Goal: Transaction & Acquisition: Purchase product/service

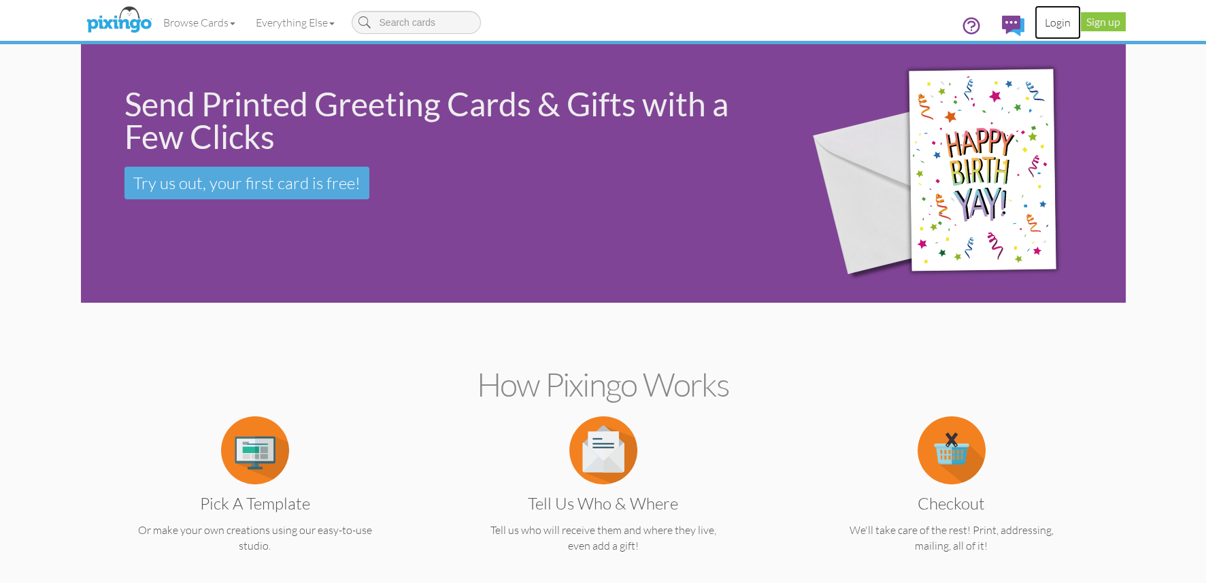
click at [1056, 22] on link "Login" at bounding box center [1058, 22] width 46 height 34
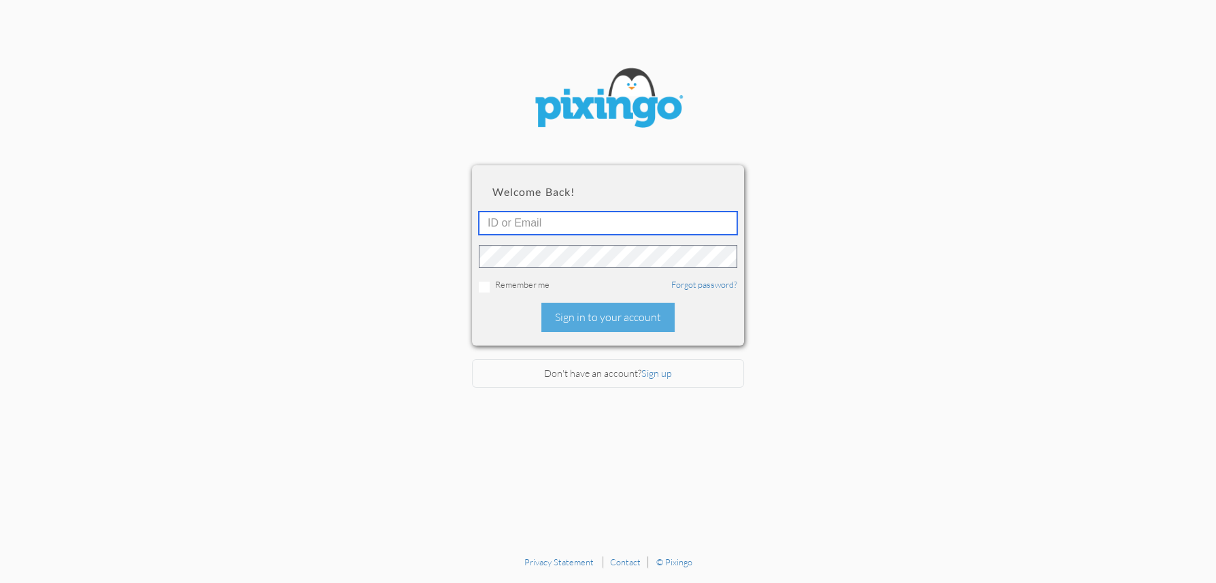
type input "4892"
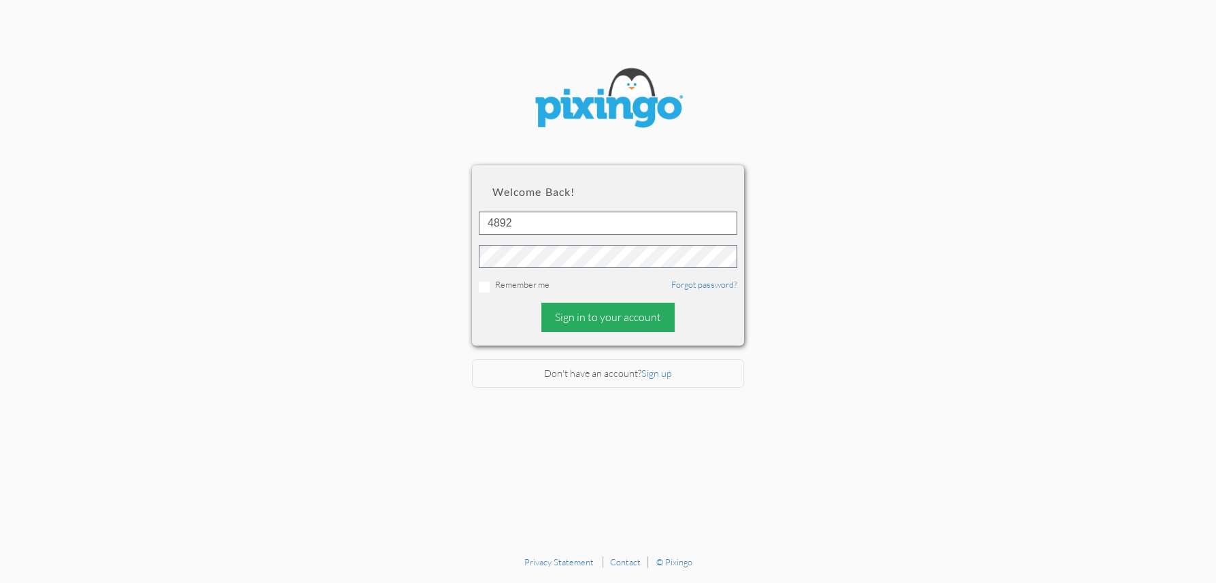
click at [631, 318] on div "Sign in to your account" at bounding box center [607, 317] width 133 height 29
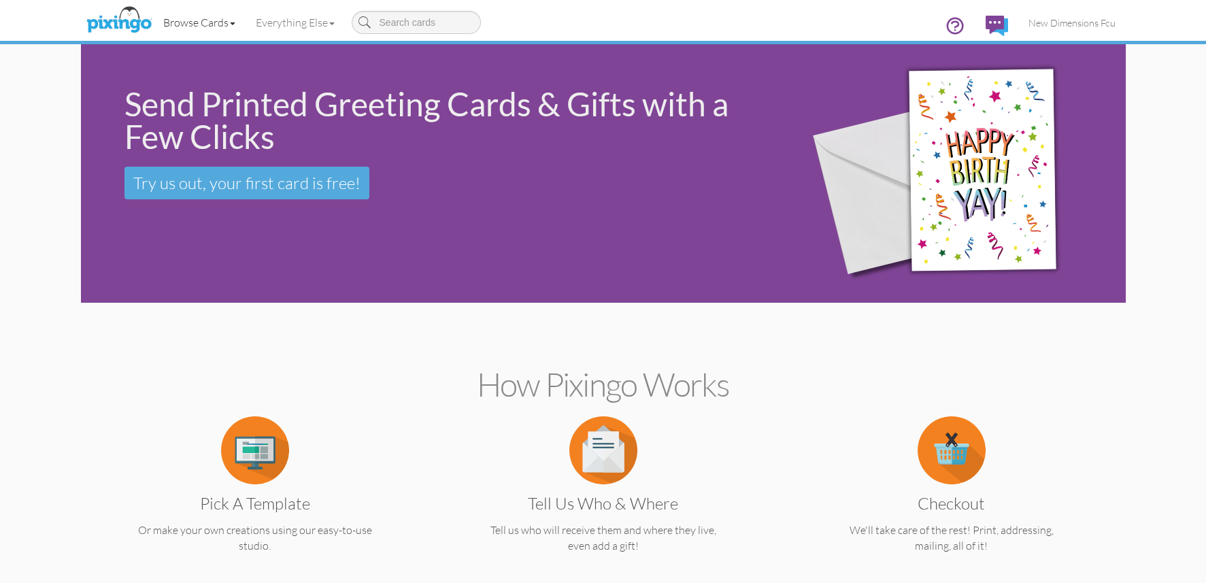
click at [230, 22] on link "Browse Cards" at bounding box center [199, 22] width 93 height 34
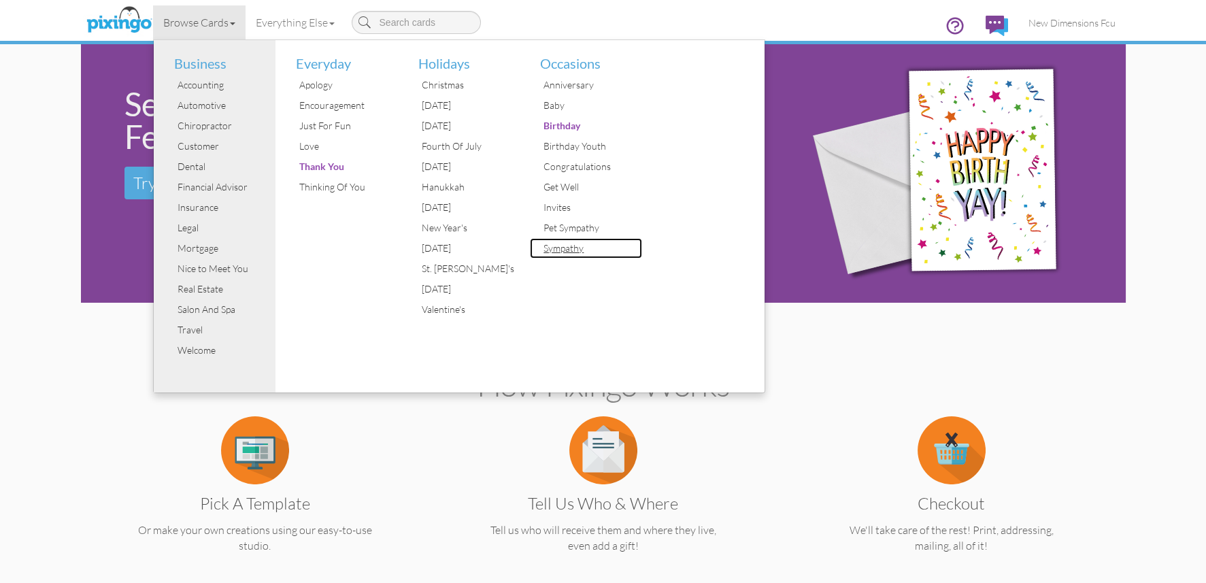
click at [560, 248] on div "Sympathy" at bounding box center [591, 248] width 102 height 20
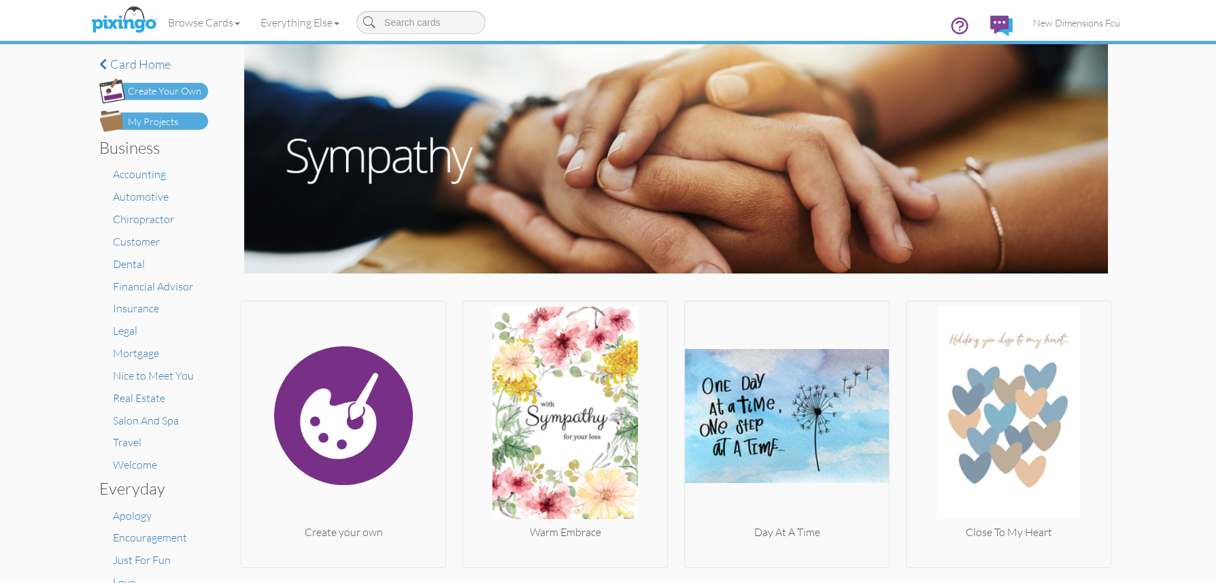
click at [158, 118] on div "My Projects" at bounding box center [153, 122] width 50 height 14
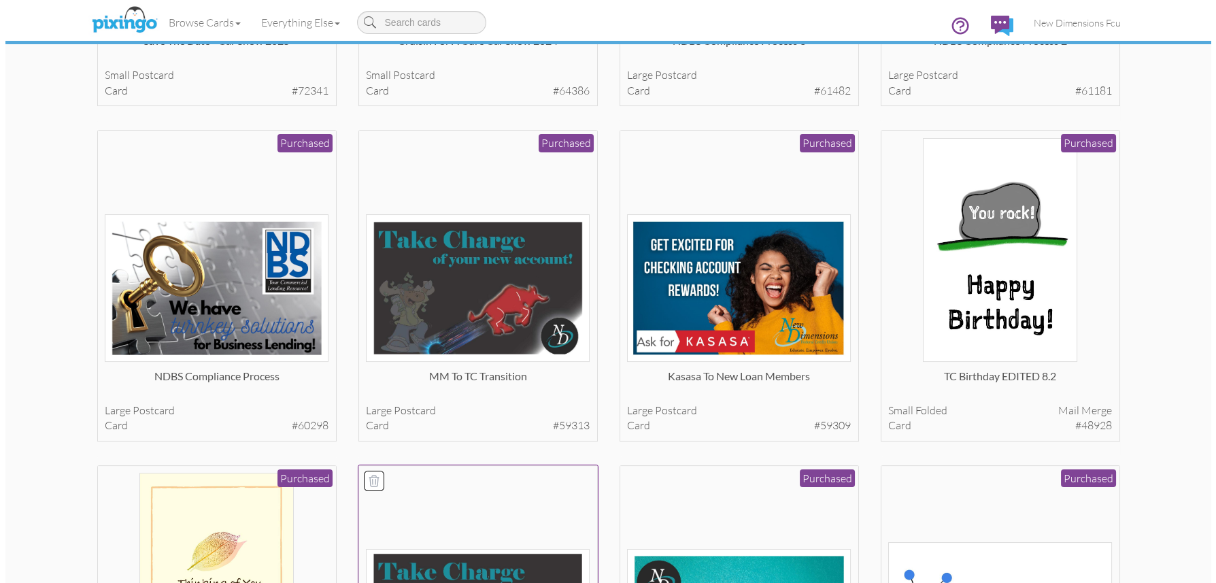
scroll to position [475, 0]
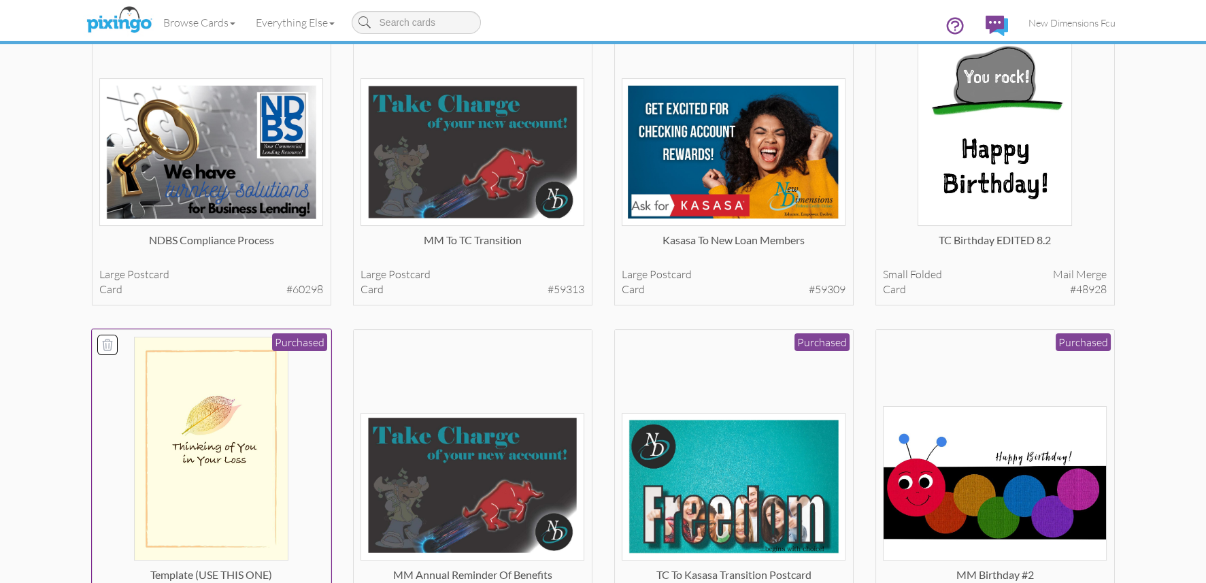
click at [244, 433] on img at bounding box center [211, 449] width 154 height 224
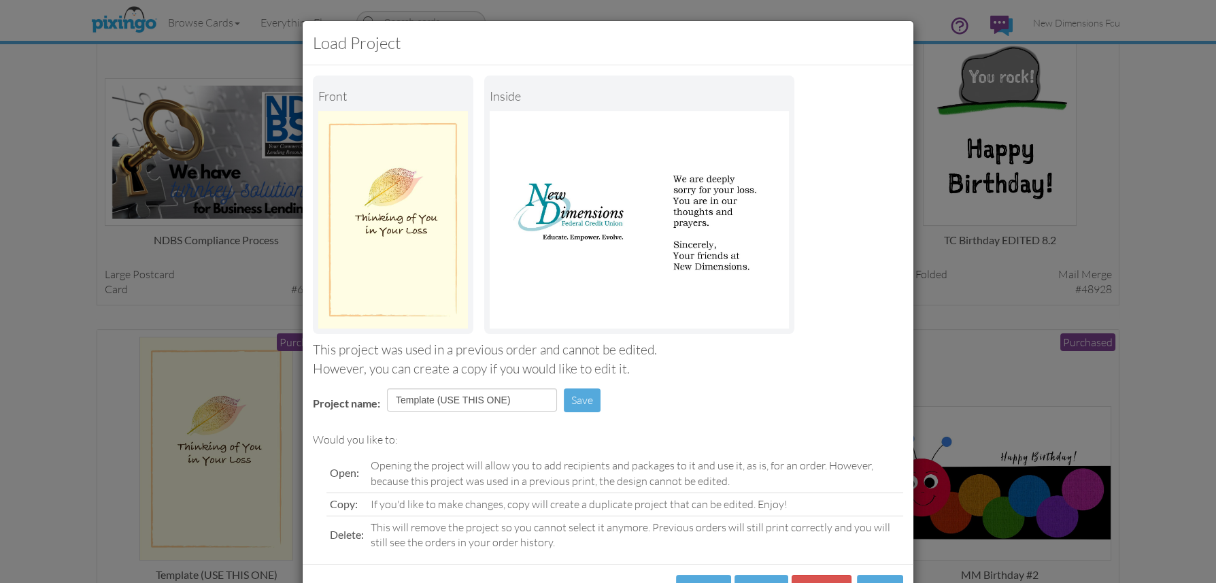
scroll to position [53, 0]
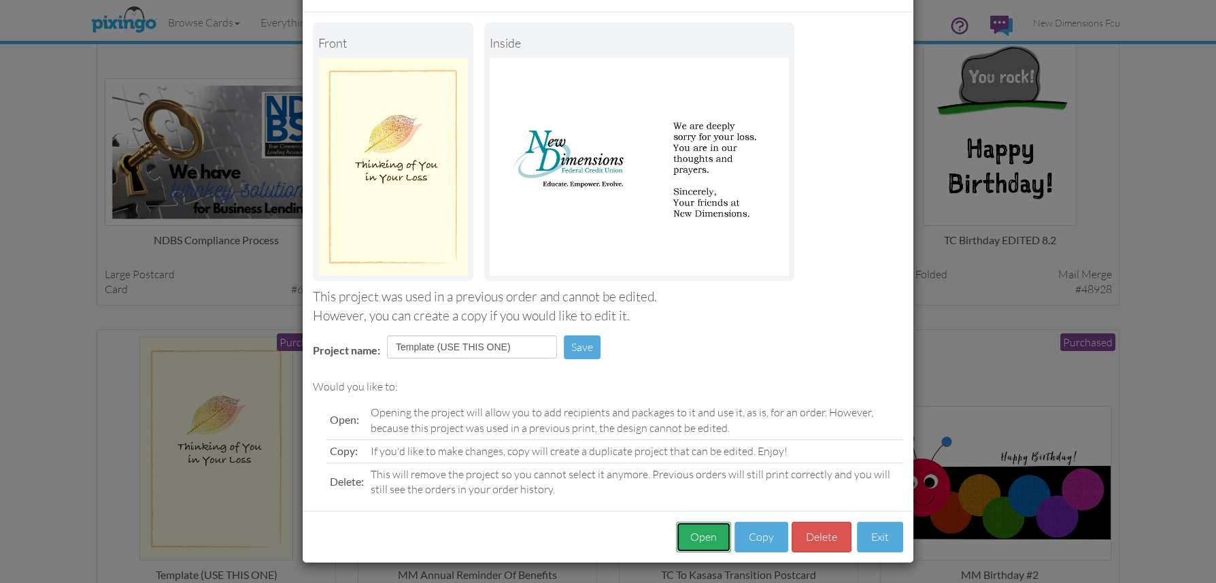
click at [703, 537] on button "Open" at bounding box center [703, 537] width 55 height 31
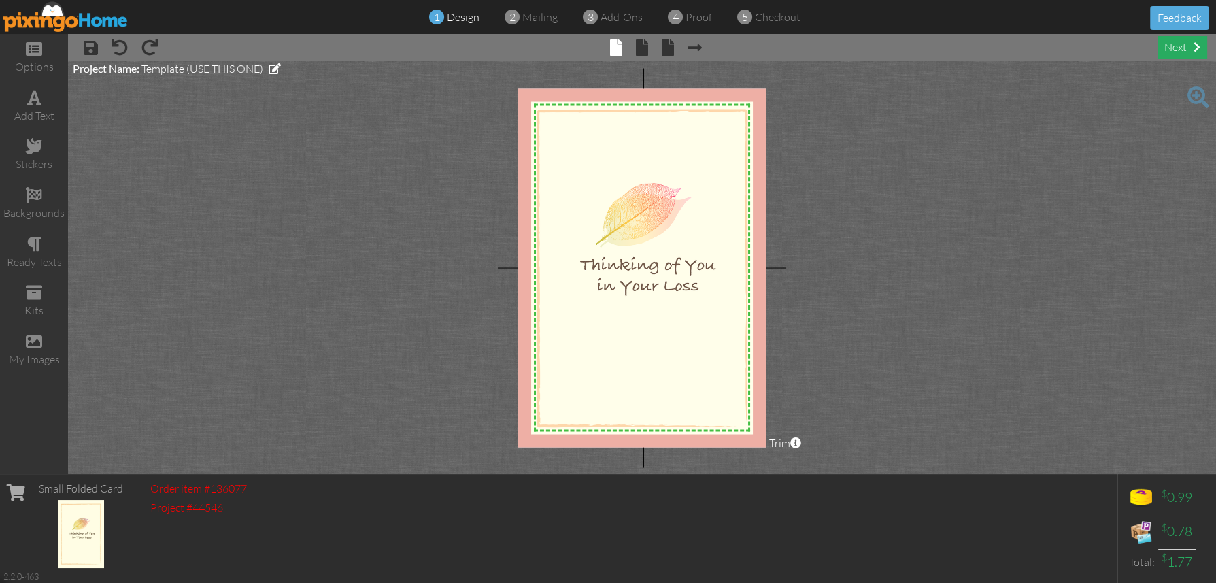
click at [1188, 48] on div "next" at bounding box center [1183, 47] width 50 height 22
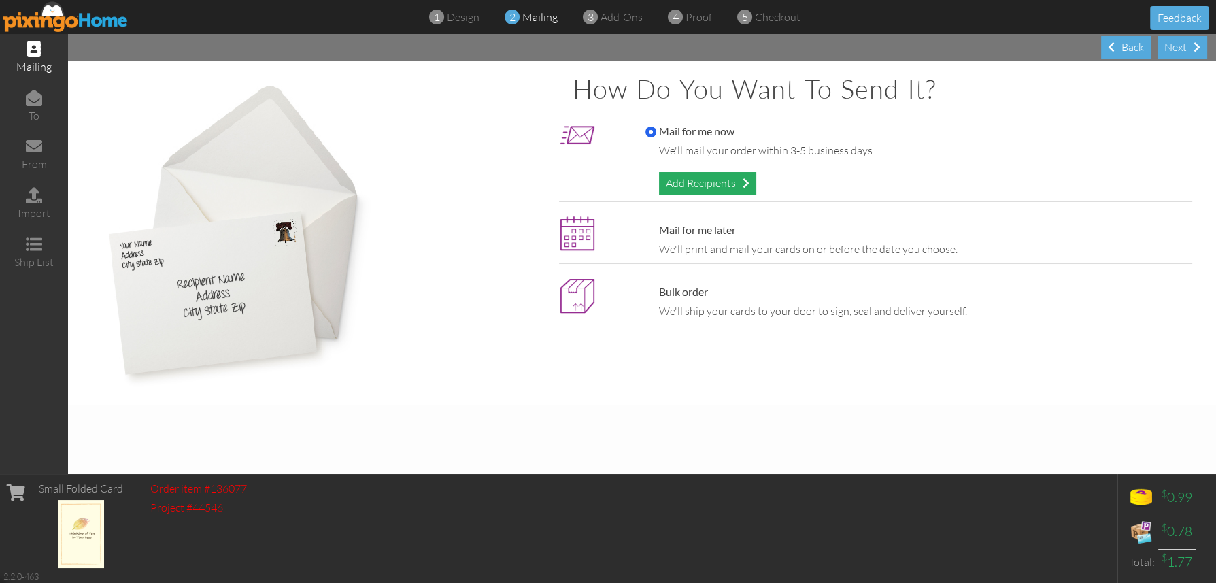
click at [702, 179] on div "Add Recipients" at bounding box center [707, 183] width 97 height 22
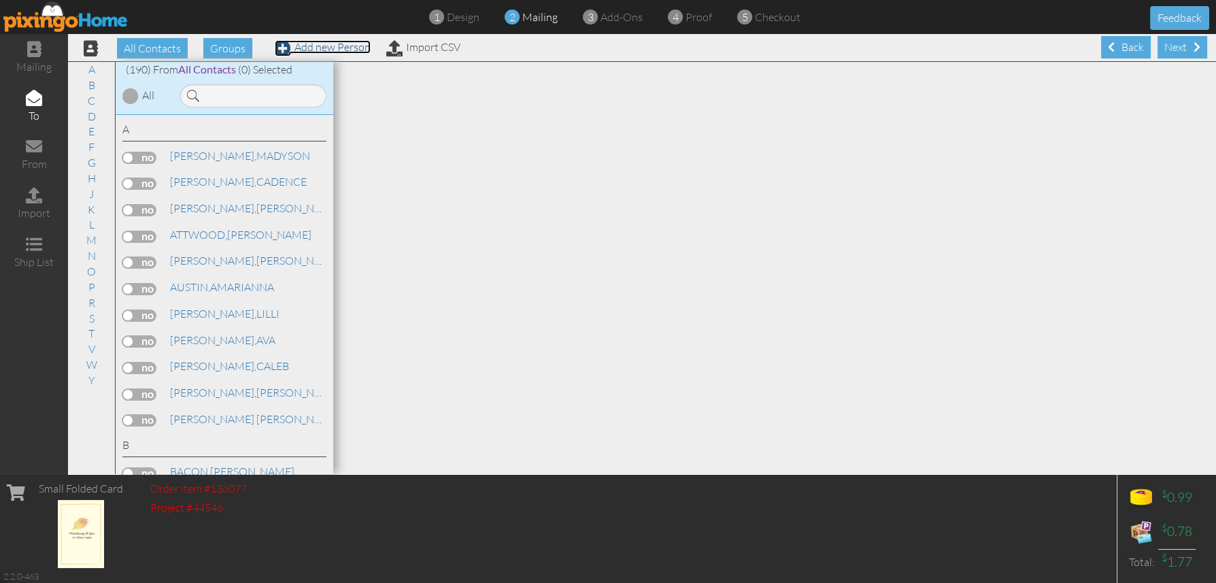
click at [333, 49] on link "Add new Person" at bounding box center [323, 47] width 96 height 14
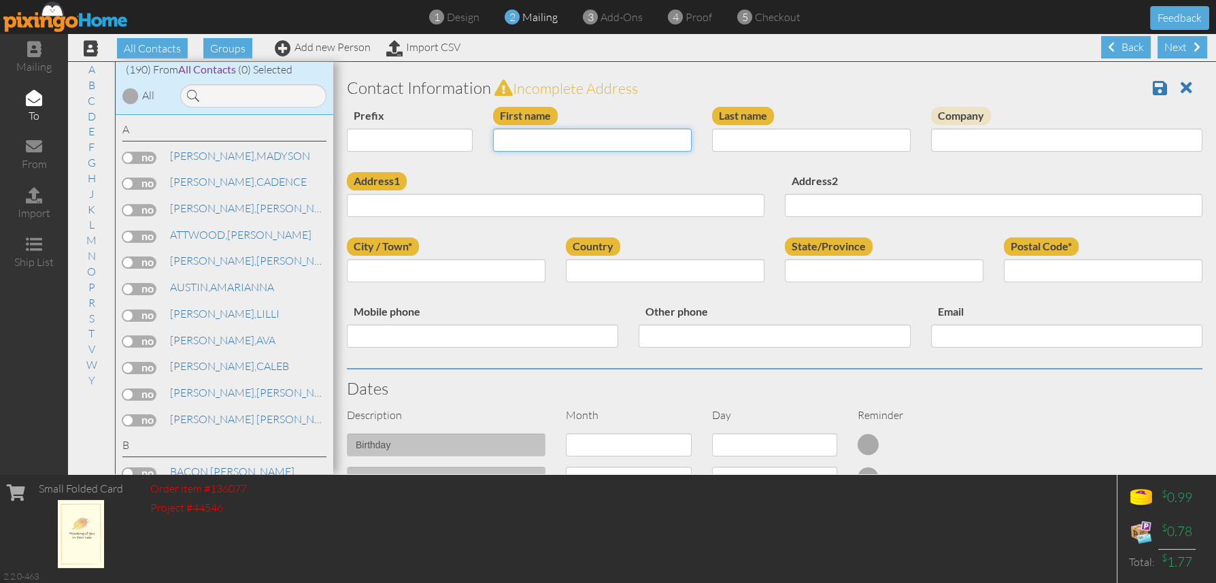
click at [520, 141] on input "First name" at bounding box center [592, 140] width 199 height 23
type input "[PERSON_NAME]"
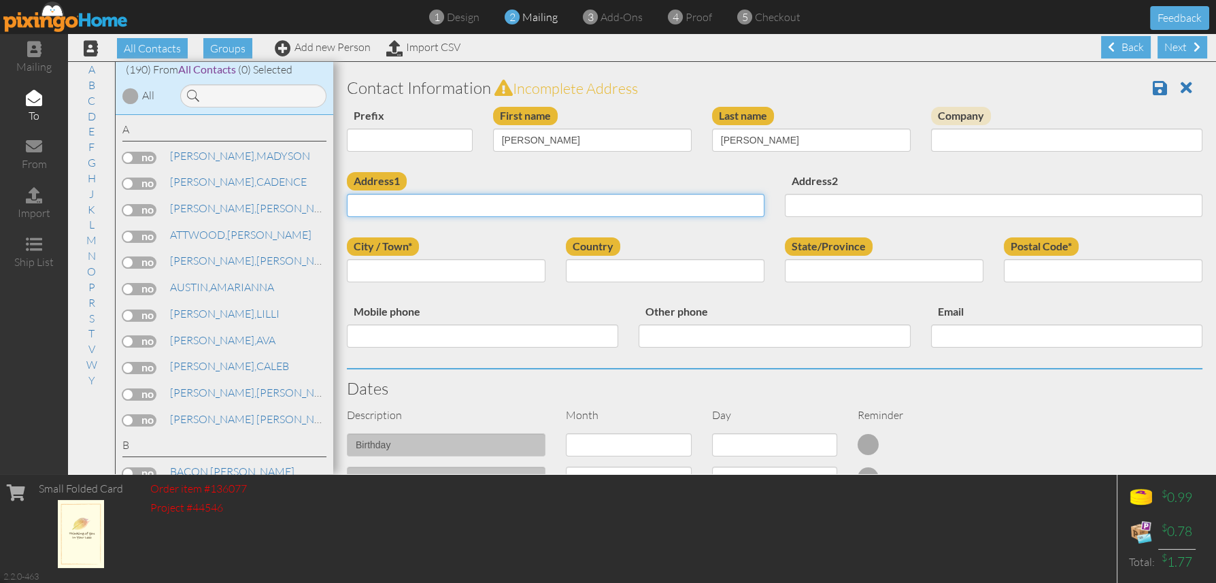
click at [403, 199] on input "Address1" at bounding box center [556, 205] width 418 height 23
paste input "[STREET_ADDRESS]"
type input "[STREET_ADDRESS]"
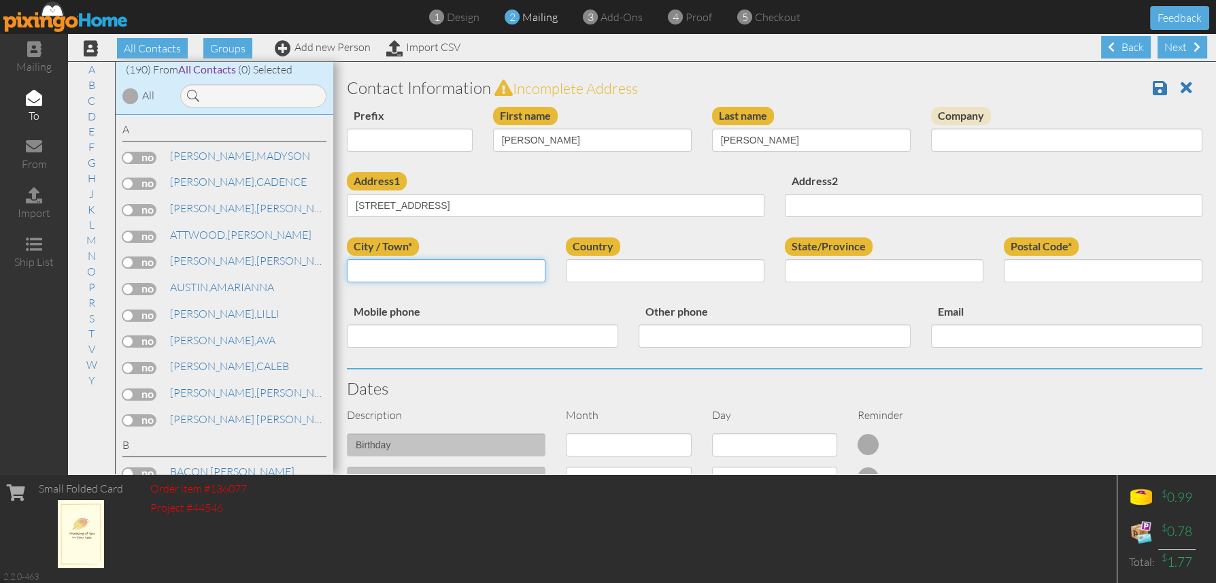
click at [390, 269] on input "City / Town*" at bounding box center [446, 270] width 199 height 23
paste input "[PERSON_NAME]"
type input "[PERSON_NAME]"
select select "object:3089"
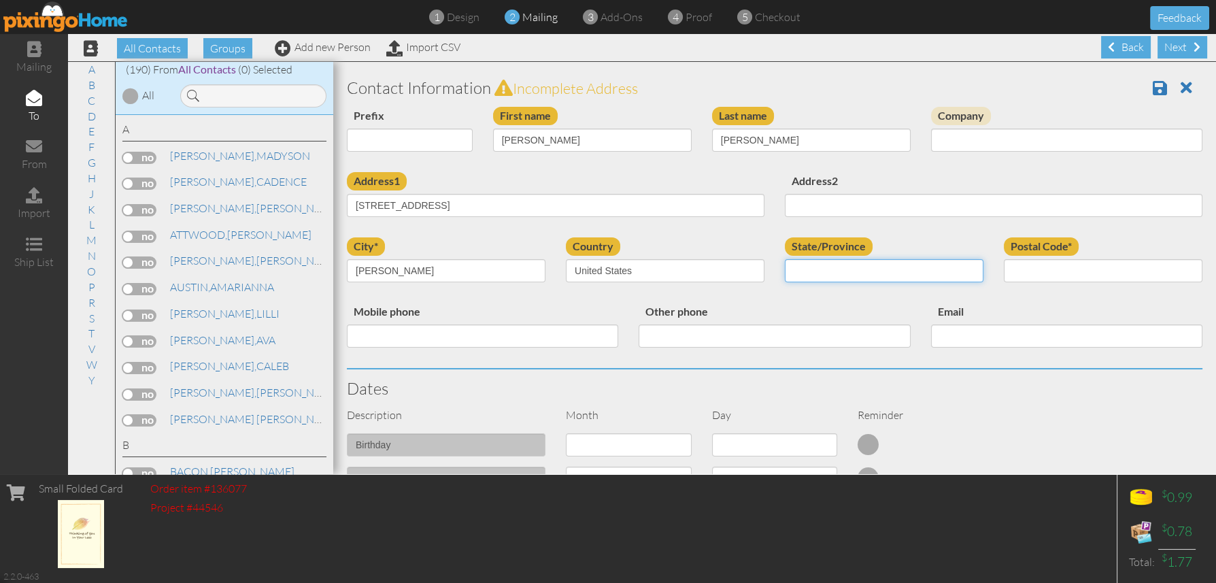
select select "object:3359"
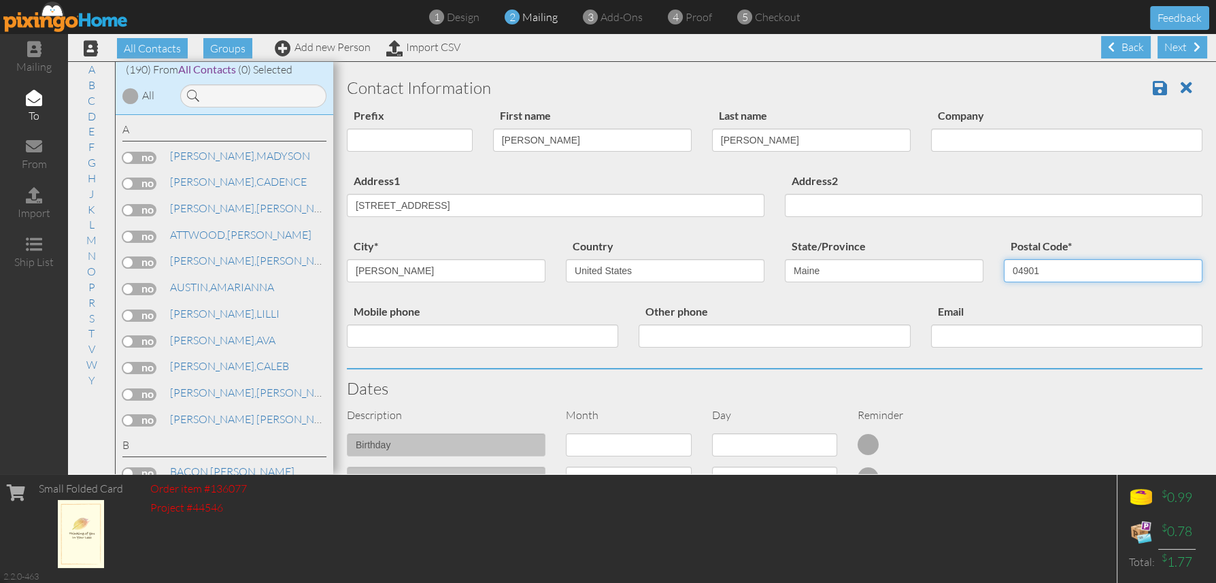
type input "04901"
click at [1130, 90] on h3 "Contact Information" at bounding box center [775, 88] width 856 height 18
click at [552, 140] on input "[PERSON_NAME]" at bounding box center [592, 140] width 199 height 23
type input "[PERSON_NAME]"
click at [1153, 86] on span at bounding box center [1160, 88] width 14 height 16
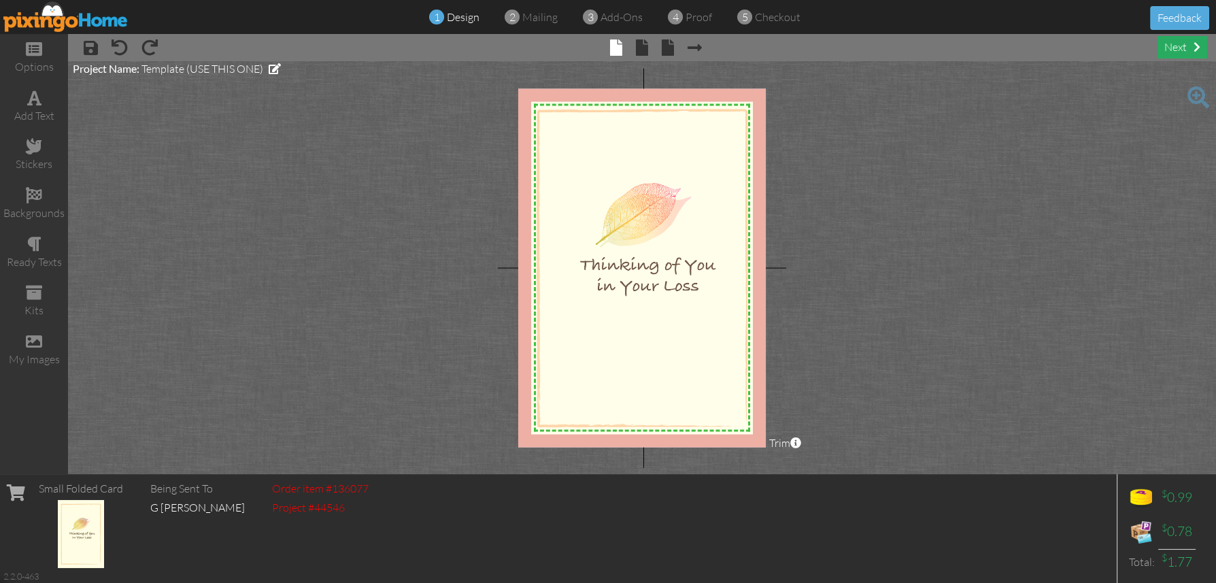
click at [1184, 46] on div "next" at bounding box center [1183, 47] width 50 height 22
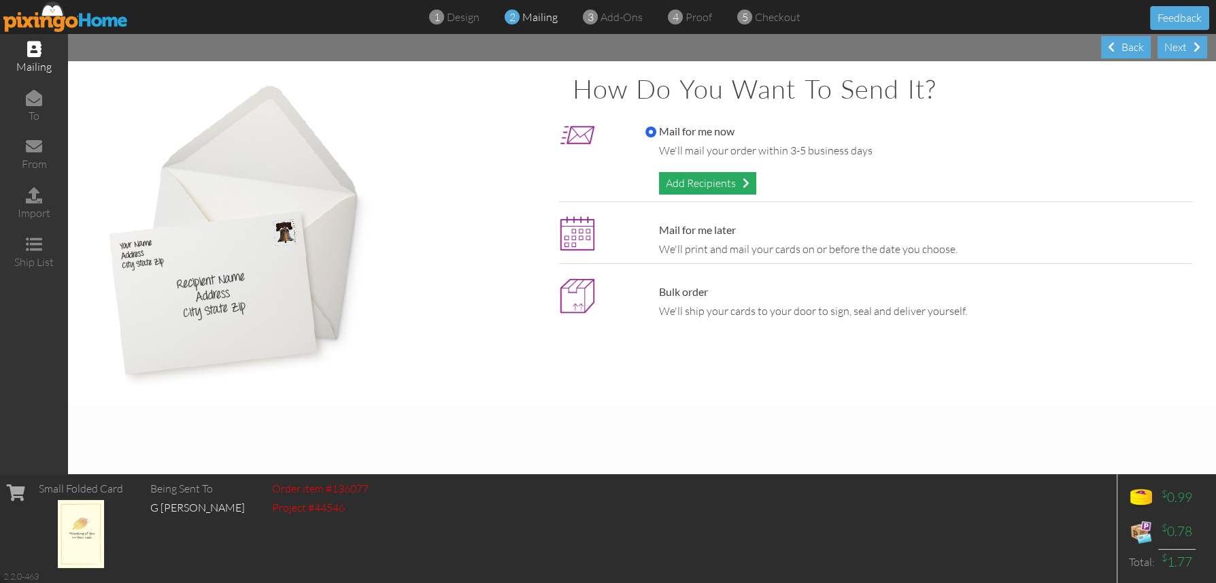
click at [707, 182] on div "Add Recipients" at bounding box center [707, 183] width 97 height 22
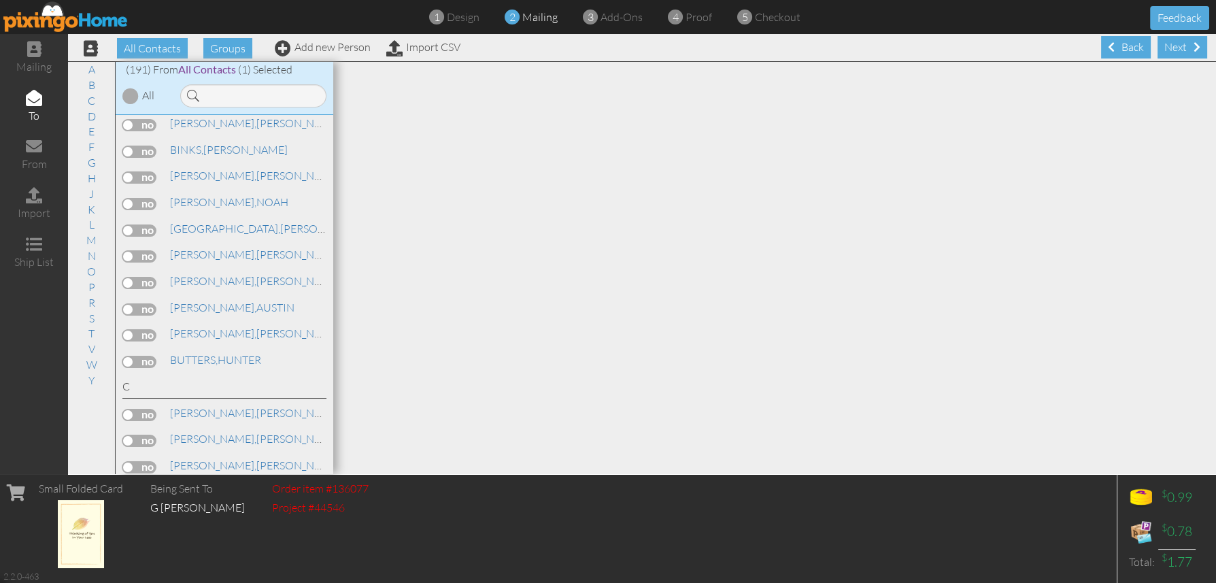
scroll to position [952, 0]
click at [228, 366] on link "COLE, G LEONARD" at bounding box center [255, 362] width 173 height 16
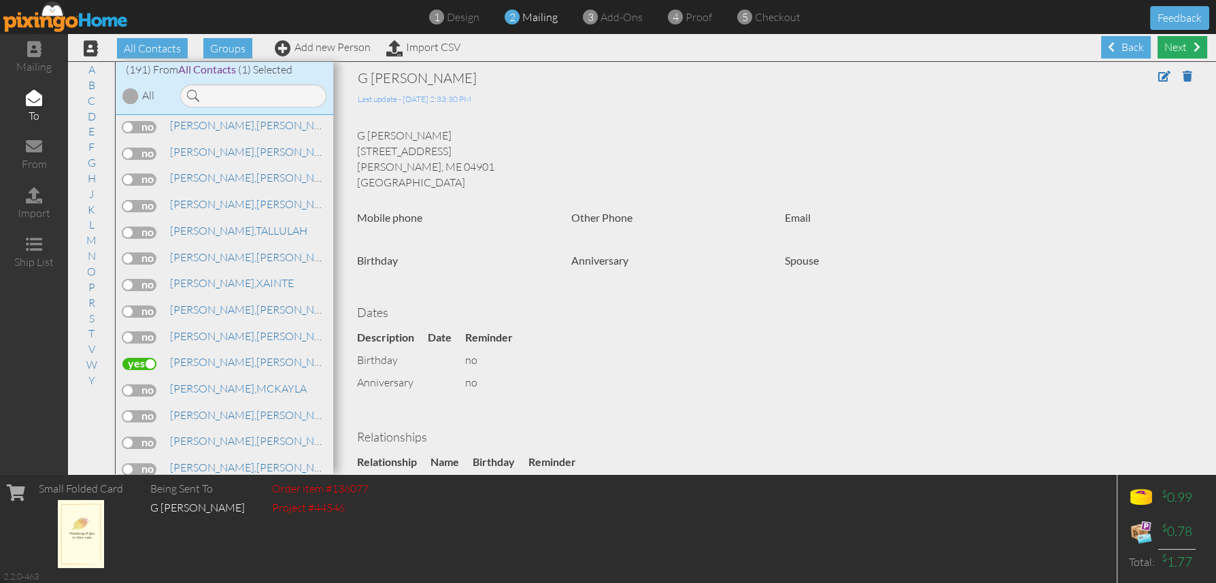
click at [1170, 44] on div "Next" at bounding box center [1183, 47] width 50 height 22
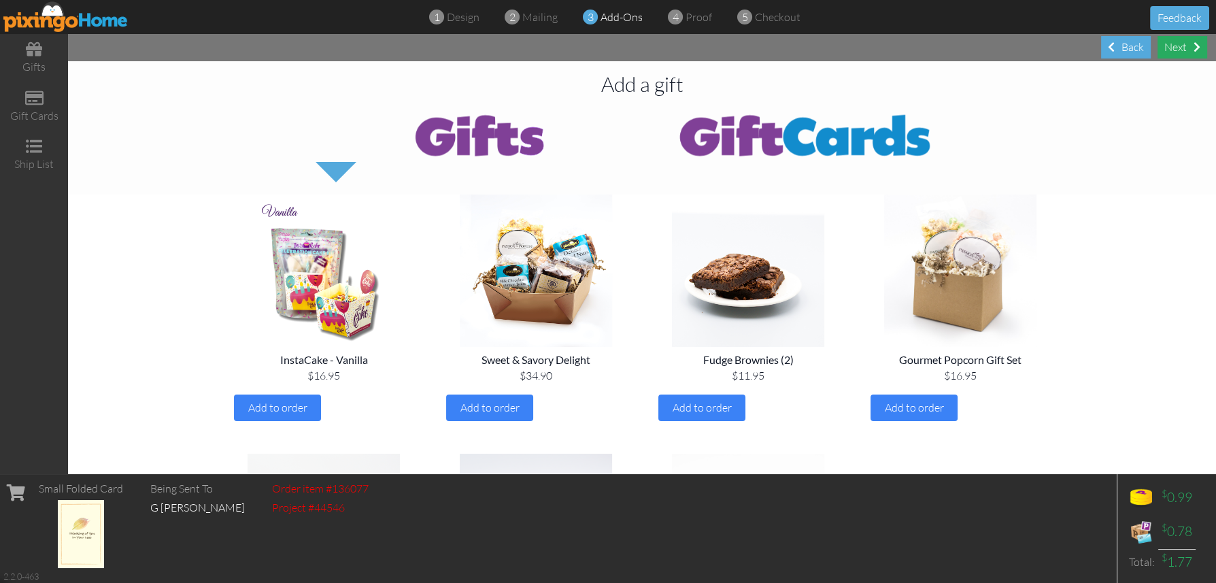
click at [1170, 48] on div "Next" at bounding box center [1183, 47] width 50 height 22
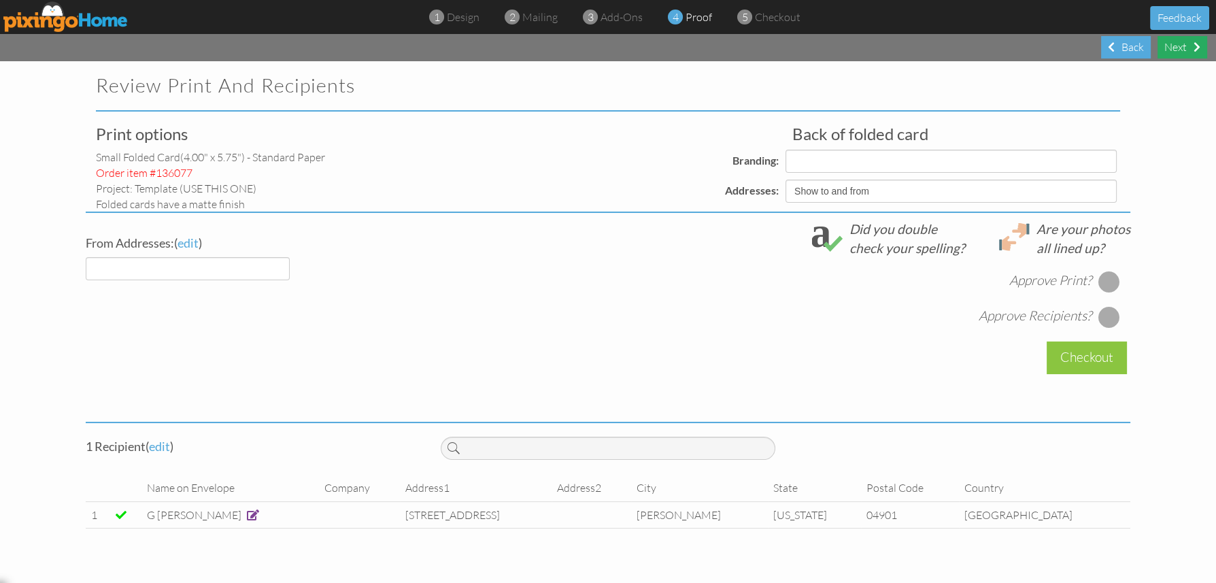
select select "object:1967"
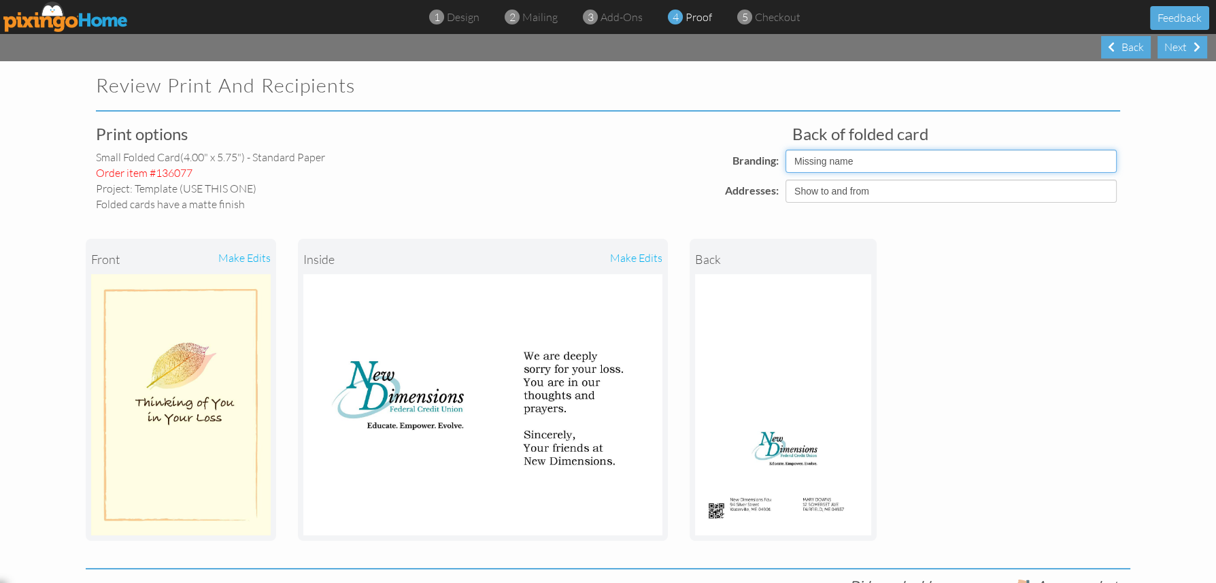
click at [816, 164] on select "Pixingo Default Profile Missing name" at bounding box center [951, 161] width 331 height 23
click at [786, 150] on select "Pixingo Default Profile Missing name" at bounding box center [951, 161] width 331 height 23
click at [799, 160] on select "Pixingo Default Profile Missing name" at bounding box center [951, 161] width 331 height 23
select select "object:1969"
click at [786, 150] on select "Pixingo Default Profile Missing name" at bounding box center [951, 161] width 331 height 23
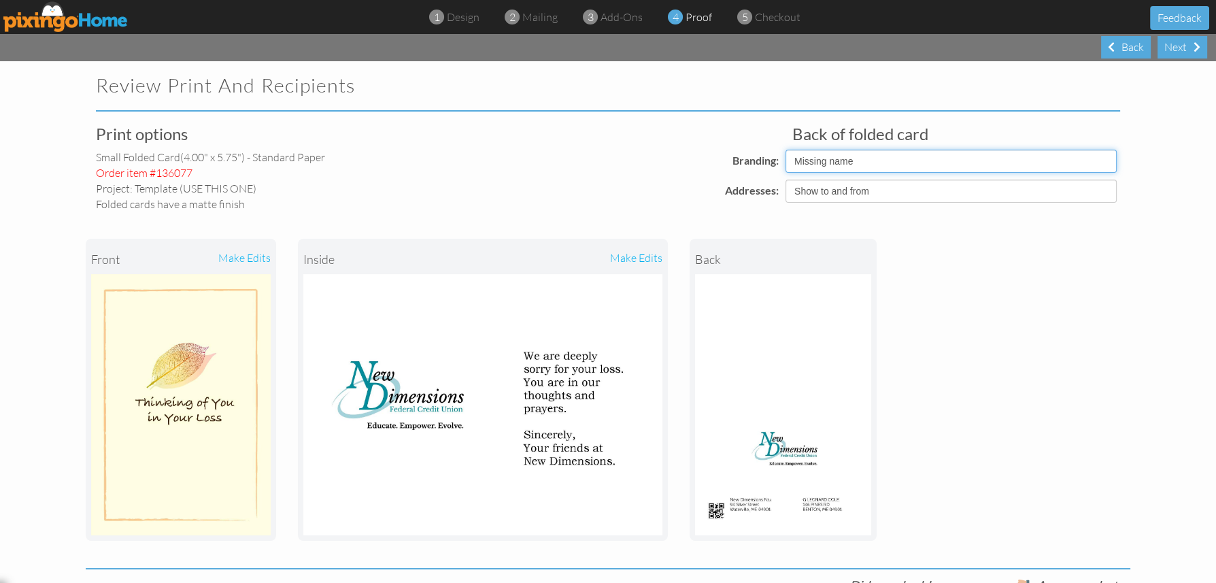
scroll to position [329, 0]
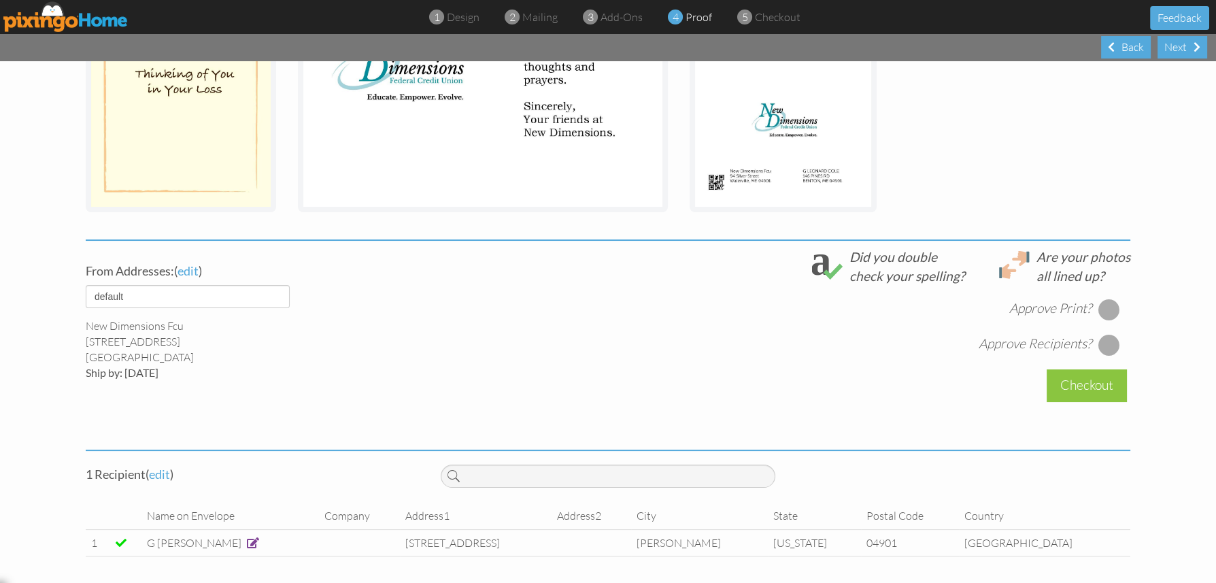
drag, startPoint x: 1101, startPoint y: 308, endPoint x: 1112, endPoint y: 329, distance: 23.1
click at [1101, 308] on div at bounding box center [1110, 310] width 22 height 22
click at [1104, 337] on div at bounding box center [1110, 345] width 22 height 22
click at [1082, 380] on div "Checkout" at bounding box center [1087, 385] width 80 height 32
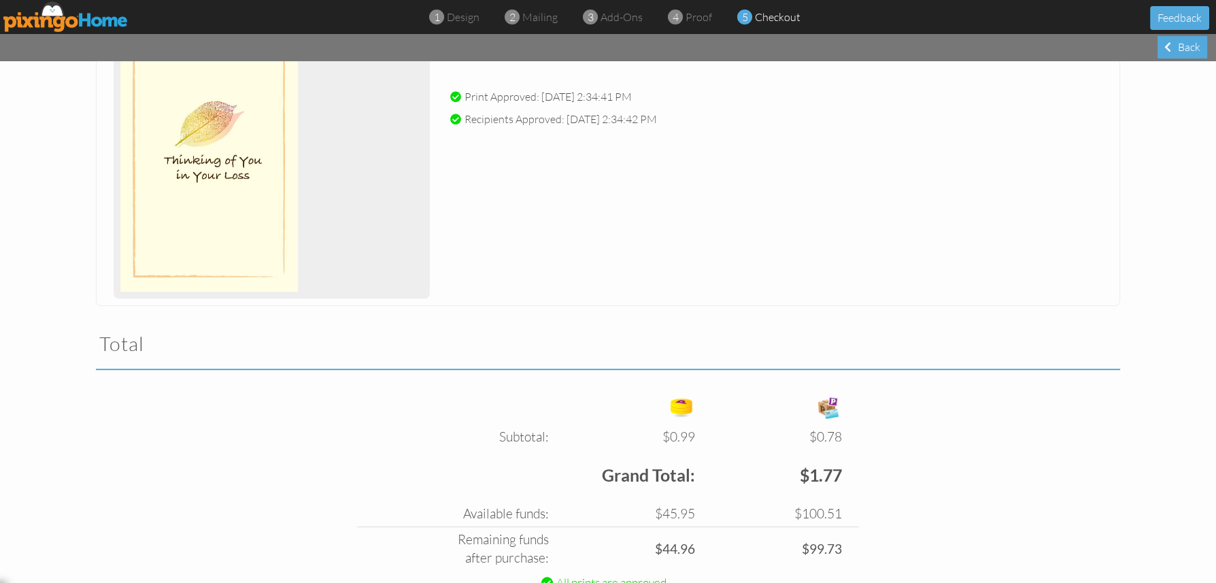
scroll to position [293, 0]
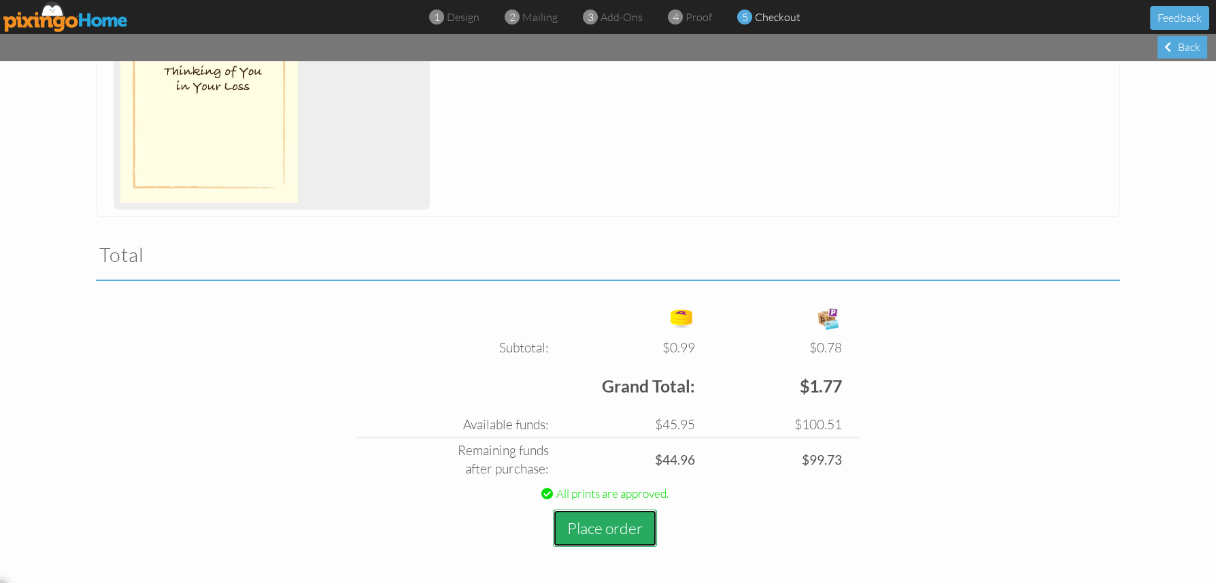
click at [606, 531] on button "Place order" at bounding box center [605, 527] width 104 height 37
